Goal: Navigation & Orientation: Find specific page/section

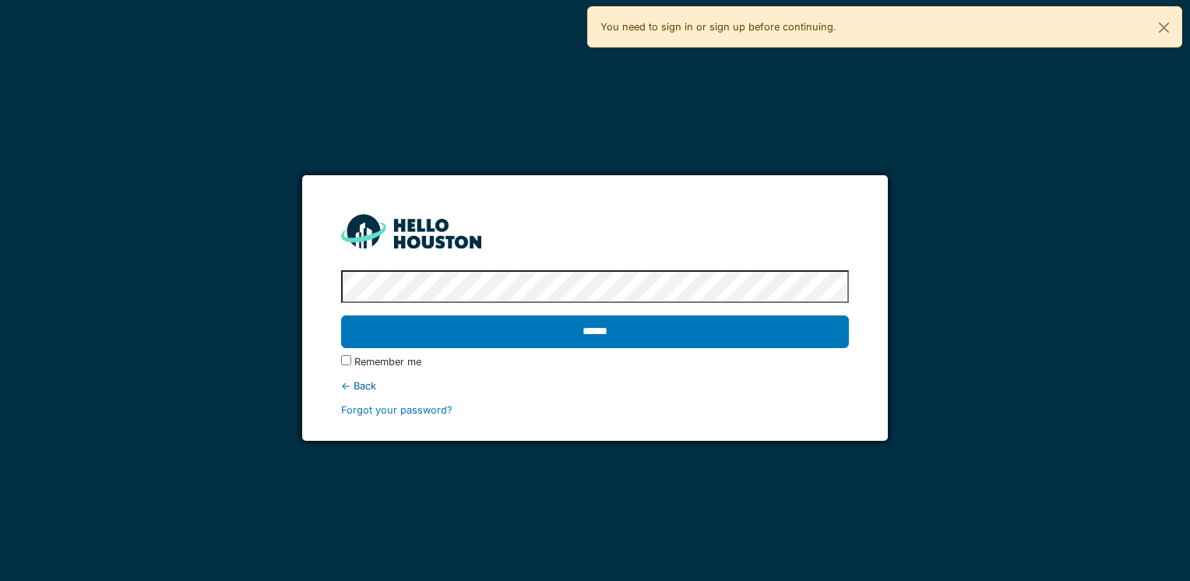
click at [341, 315] on input "******" at bounding box center [594, 331] width 507 height 33
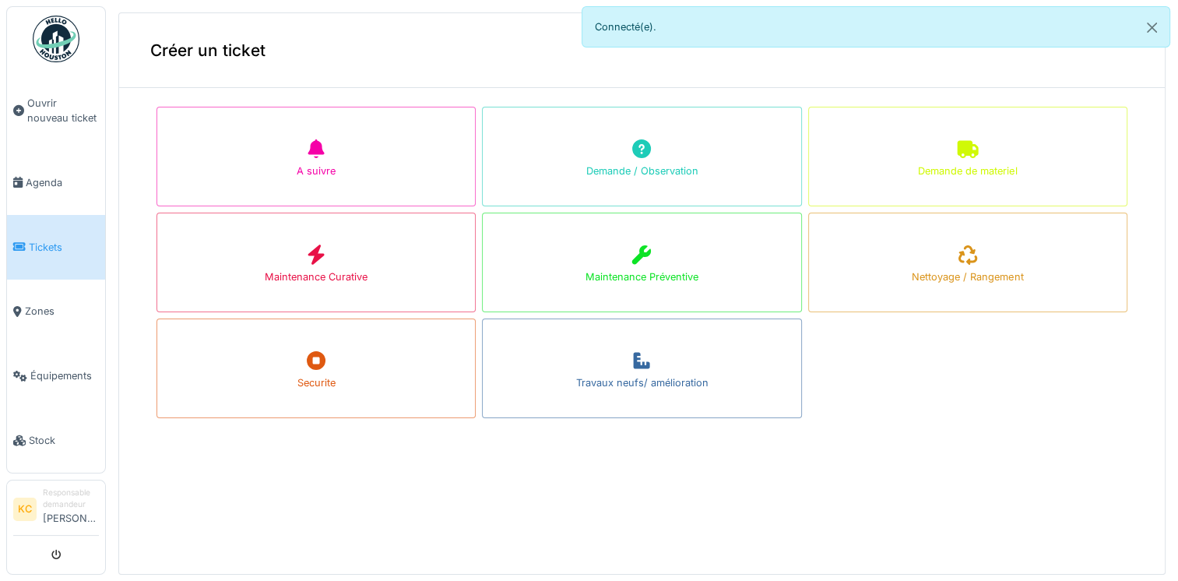
click at [828, 469] on div "Créer un ticket A suivre Demande / Observation Demande de materiel Maintenance …" at bounding box center [641, 293] width 1047 height 562
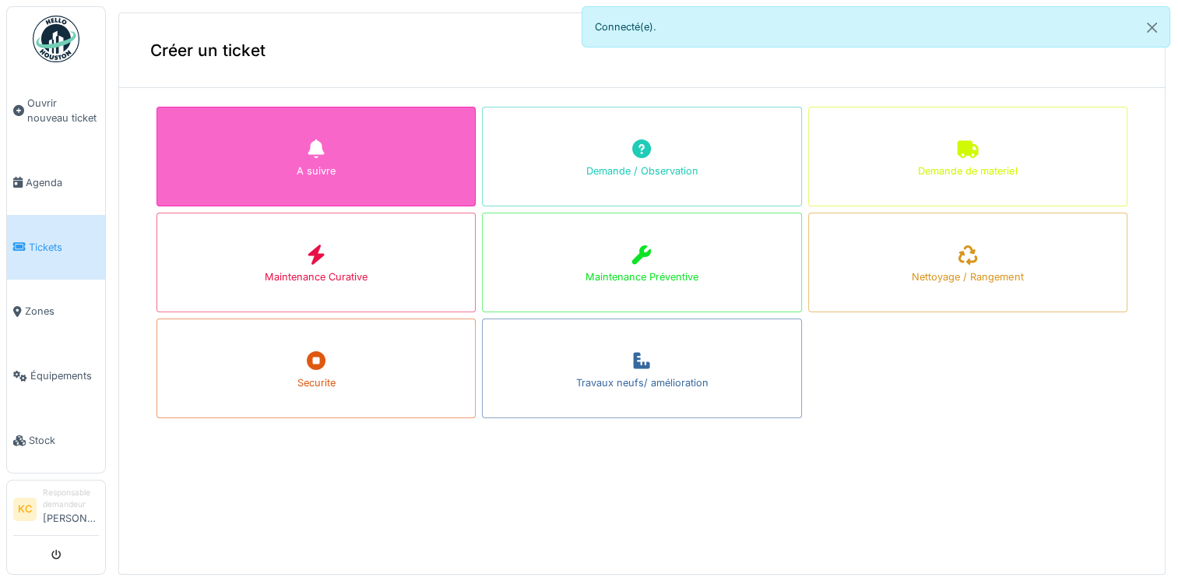
click at [353, 163] on div "A suivre" at bounding box center [315, 157] width 319 height 100
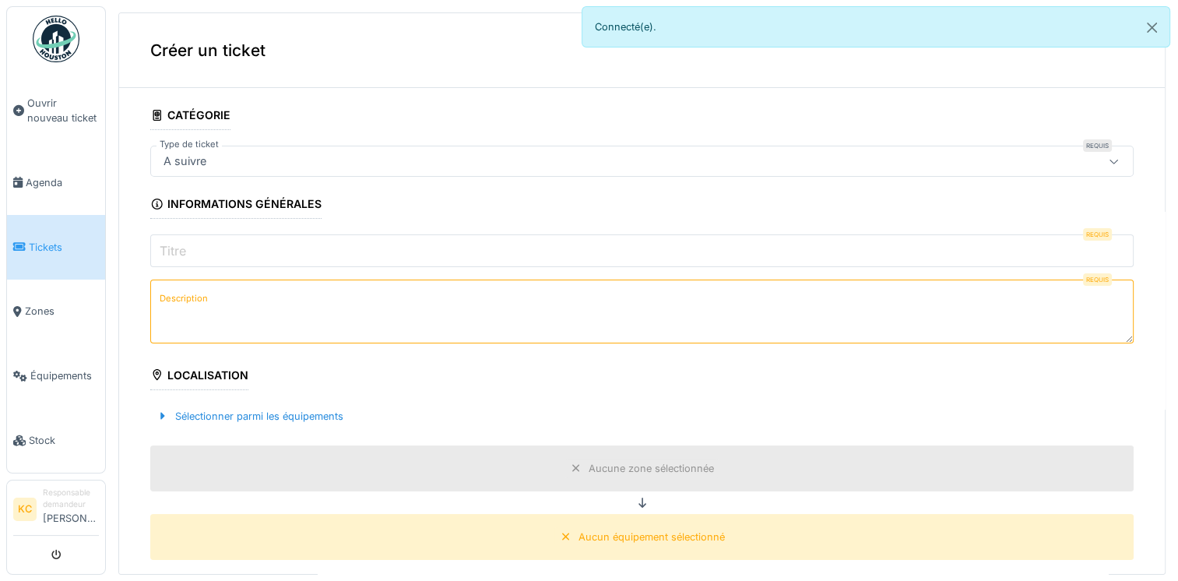
click at [65, 243] on span "Tickets" at bounding box center [64, 247] width 70 height 15
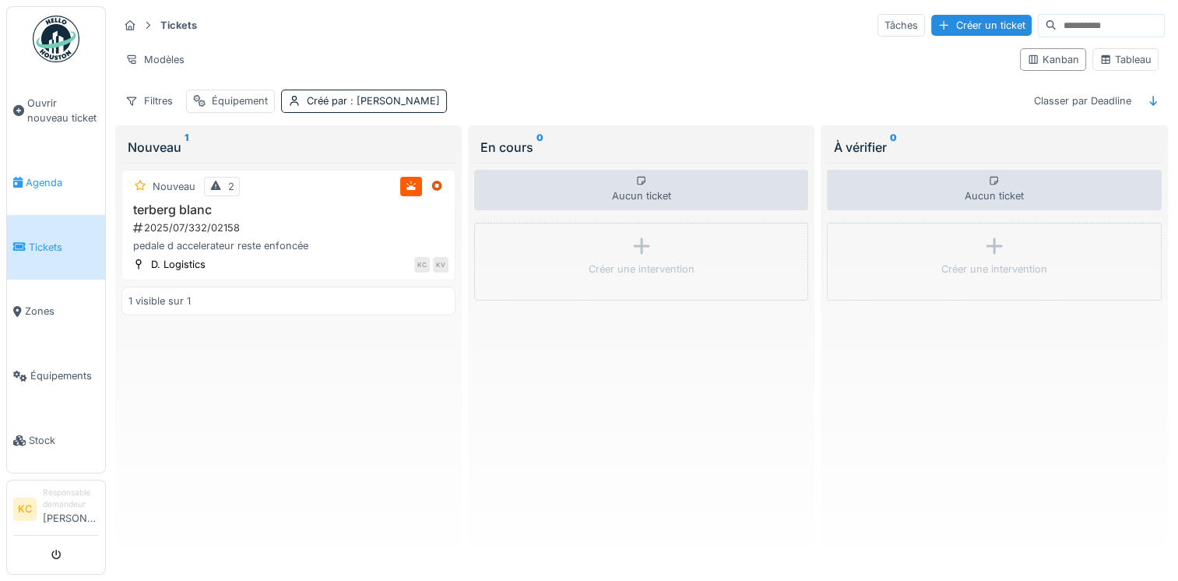
click at [58, 185] on span "Agenda" at bounding box center [62, 182] width 73 height 15
click at [59, 179] on span "Agenda" at bounding box center [62, 182] width 73 height 15
